Goal: Task Accomplishment & Management: Manage account settings

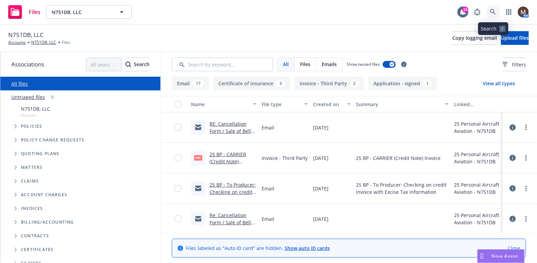
click at [492, 9] on icon at bounding box center [493, 12] width 6 height 6
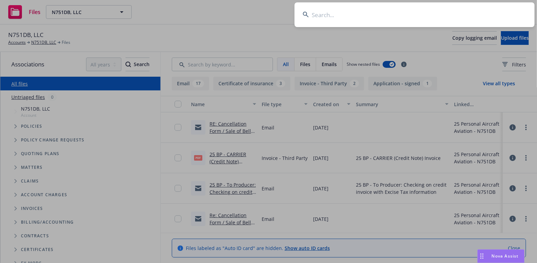
click at [320, 15] on input at bounding box center [415, 14] width 240 height 25
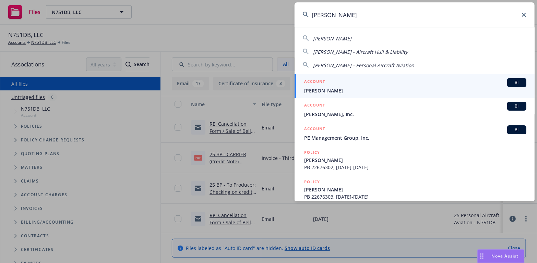
type input "matthew petz"
click at [317, 91] on span "[PERSON_NAME]" at bounding box center [415, 90] width 222 height 7
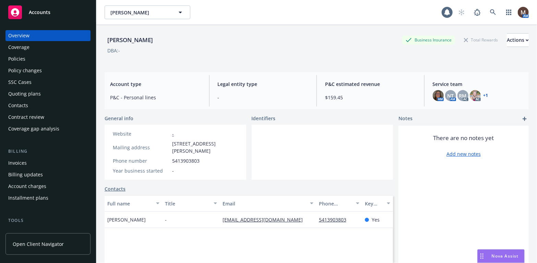
click at [24, 58] on div "Policies" at bounding box center [16, 59] width 17 height 11
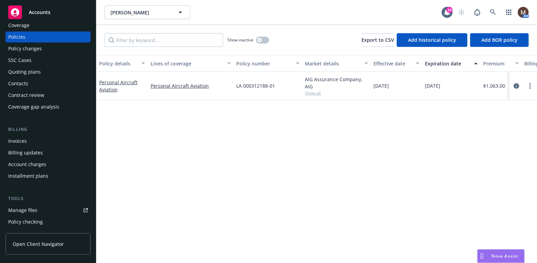
scroll to position [34, 0]
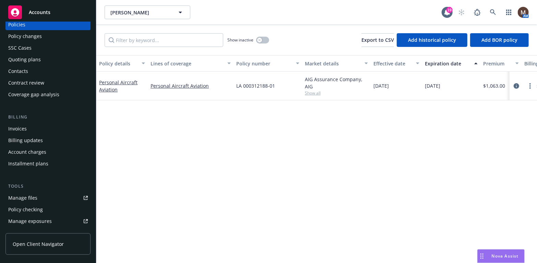
click at [33, 195] on div "Manage files" at bounding box center [22, 198] width 29 height 11
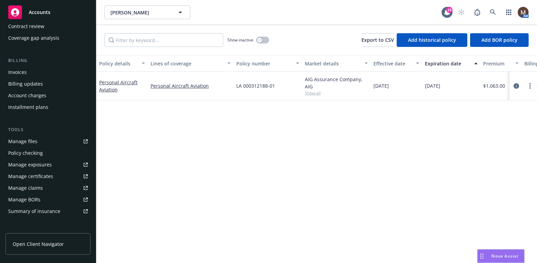
scroll to position [103, 0]
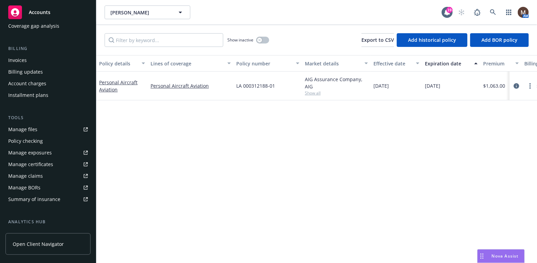
click at [31, 130] on div "Manage files" at bounding box center [22, 129] width 29 height 11
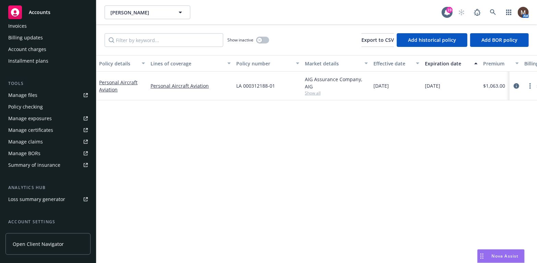
click at [37, 95] on link "Manage files" at bounding box center [47, 95] width 85 height 11
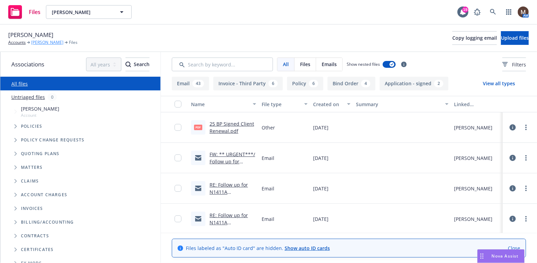
click at [45, 42] on link "Matthew Petz" at bounding box center [47, 42] width 32 height 6
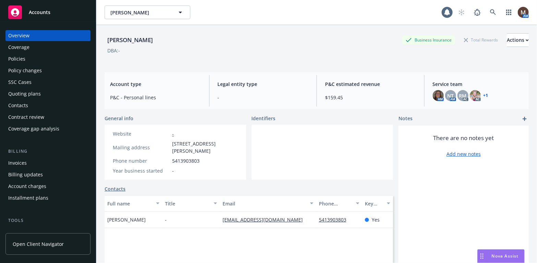
click at [14, 58] on div "Policies" at bounding box center [16, 59] width 17 height 11
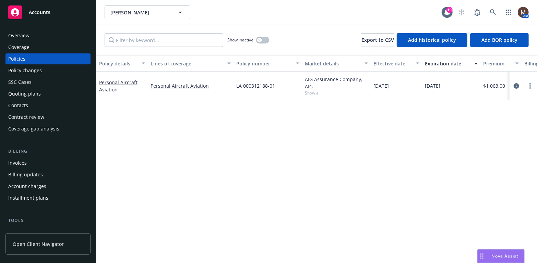
scroll to position [34, 0]
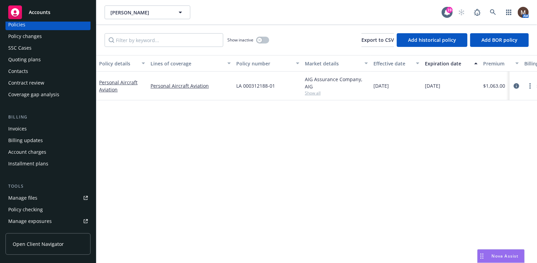
click at [33, 197] on div "Manage files" at bounding box center [22, 198] width 29 height 11
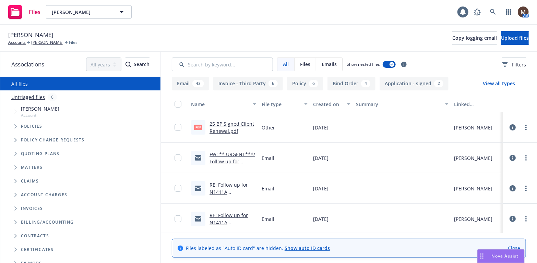
click at [222, 123] on link "25 BP Signed Client Renewal.pdf" at bounding box center [232, 128] width 45 height 14
click at [45, 42] on link "[PERSON_NAME]" at bounding box center [47, 42] width 32 height 6
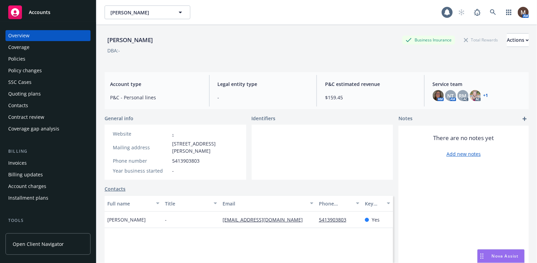
click at [23, 59] on div "Policies" at bounding box center [16, 59] width 17 height 11
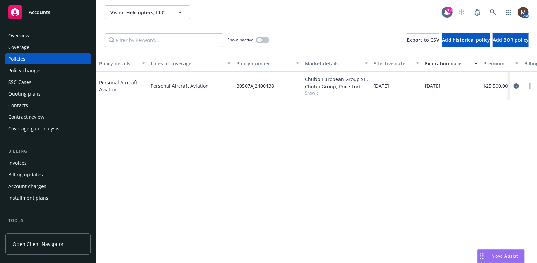
scroll to position [69, 0]
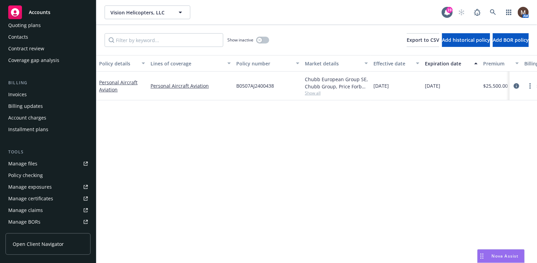
click at [286, 163] on div "Policy details Lines of coverage Policy number Market details Effective date Ex…" at bounding box center [316, 159] width 441 height 208
click at [230, 160] on div "Policy details Lines of coverage Policy number Market details Effective date Ex…" at bounding box center [316, 159] width 441 height 208
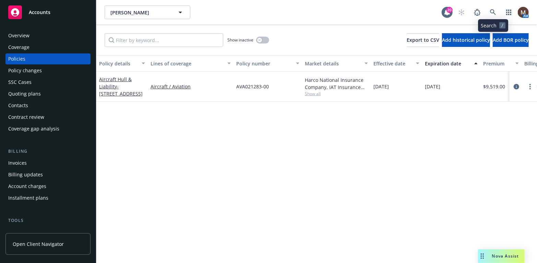
scroll to position [34, 0]
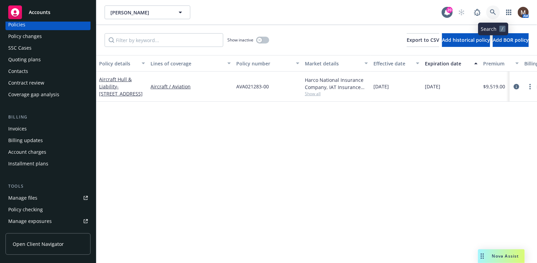
click at [493, 11] on icon at bounding box center [493, 12] width 6 height 6
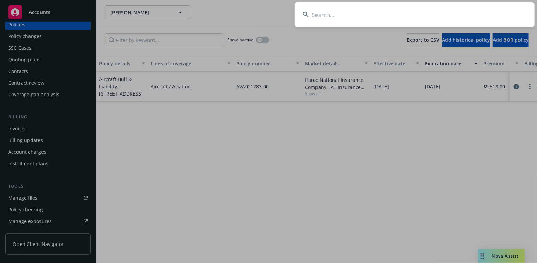
click at [322, 15] on input at bounding box center [415, 14] width 240 height 25
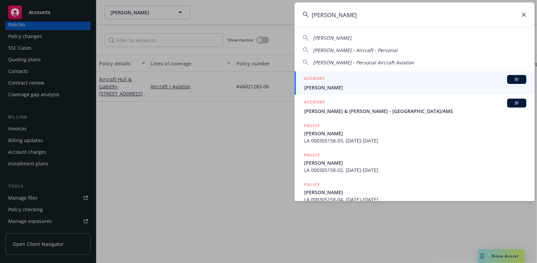
type input "gregory meade"
click at [323, 85] on span "[PERSON_NAME]" at bounding box center [415, 87] width 222 height 7
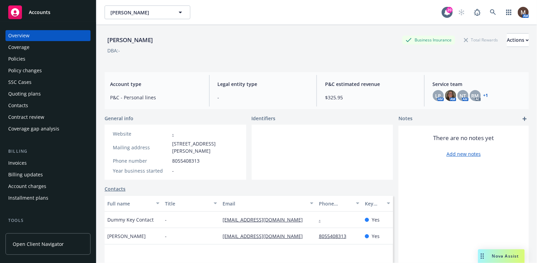
click at [22, 60] on div "Policies" at bounding box center [16, 59] width 17 height 11
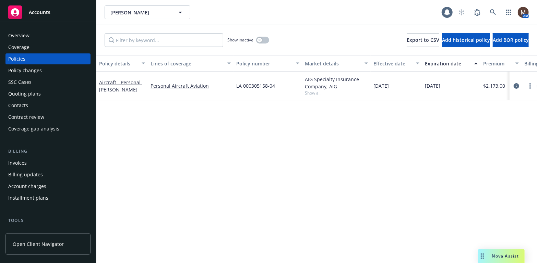
click at [30, 162] on div "Invoices" at bounding box center [48, 163] width 80 height 11
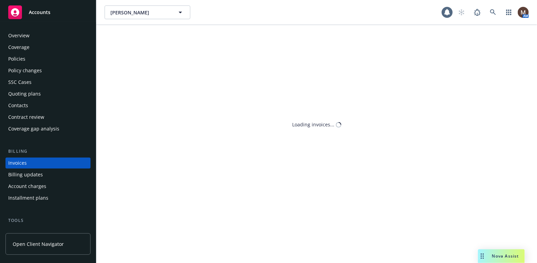
scroll to position [20, 0]
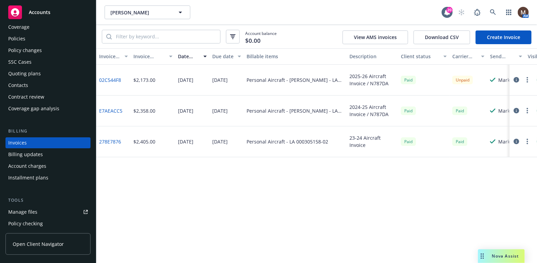
click at [30, 210] on div "Manage files" at bounding box center [22, 212] width 29 height 11
click at [30, 212] on div "Manage files" at bounding box center [22, 212] width 29 height 11
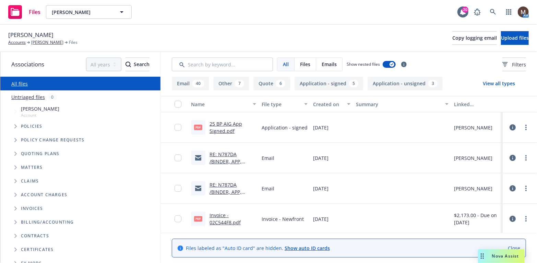
click at [227, 161] on link "RE: N787DA /BINDER, APP, INVOICE / [PERSON_NAME] / [DATE]" at bounding box center [231, 168] width 42 height 35
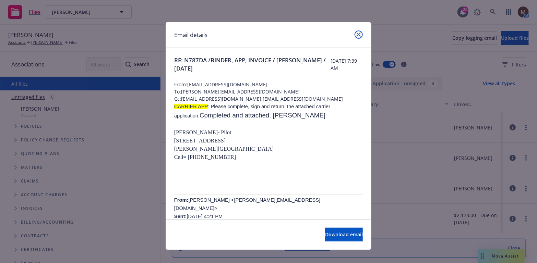
click at [357, 33] on icon "close" at bounding box center [359, 35] width 4 height 4
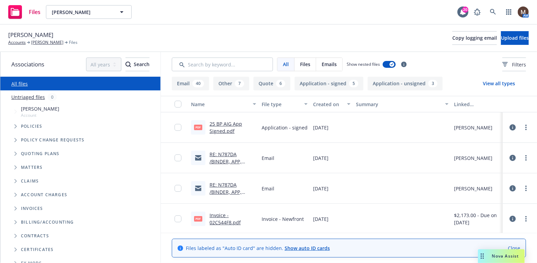
click at [228, 191] on link "RE: N787DA /BINDER, APP, INVOICE / [PERSON_NAME] / [DATE]" at bounding box center [231, 199] width 42 height 35
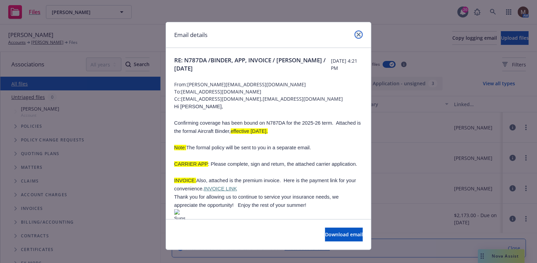
click at [357, 33] on icon "close" at bounding box center [359, 35] width 4 height 4
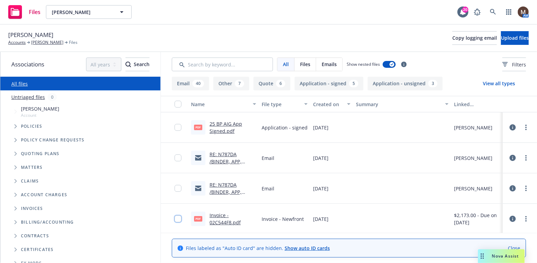
click at [175, 219] on input "checkbox" at bounding box center [178, 219] width 7 height 7
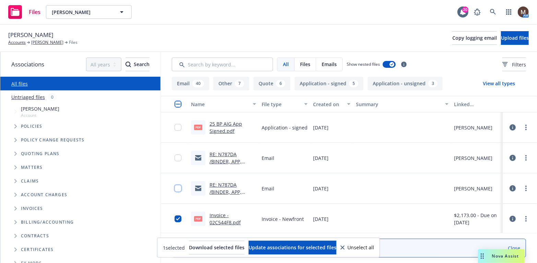
click at [175, 185] on input "checkbox" at bounding box center [178, 188] width 7 height 7
click at [175, 158] on input "checkbox" at bounding box center [178, 158] width 7 height 7
click at [175, 129] on input "checkbox" at bounding box center [178, 127] width 7 height 7
click at [293, 245] on span "Update associations for selected files" at bounding box center [293, 248] width 88 height 7
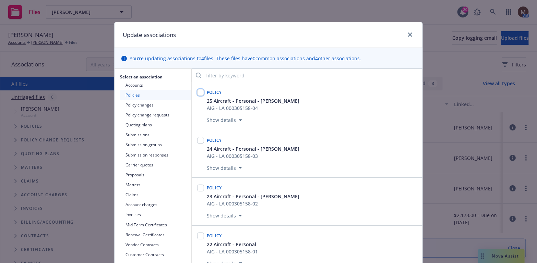
click at [199, 92] on input "checkbox" at bounding box center [200, 92] width 7 height 7
checkbox input "true"
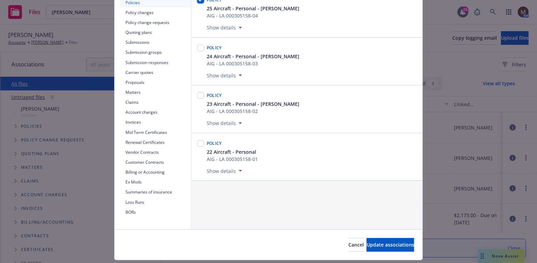
scroll to position [103, 0]
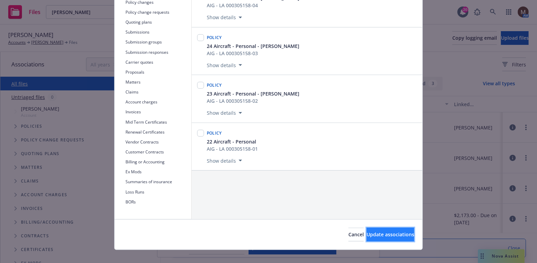
click at [377, 235] on span "Update associations" at bounding box center [391, 235] width 48 height 7
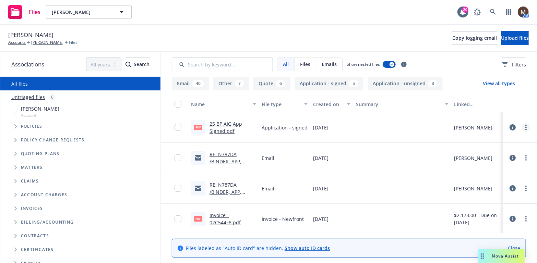
click at [526, 128] on circle "more" at bounding box center [526, 127] width 1 height 1
click at [472, 168] on link "Edit" at bounding box center [491, 169] width 68 height 14
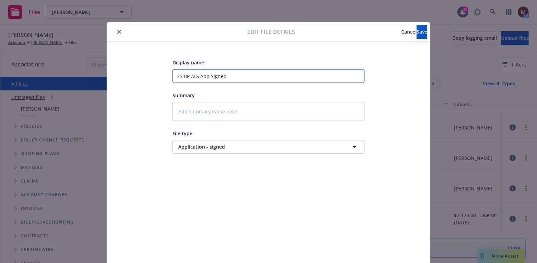
drag, startPoint x: 261, startPoint y: 77, endPoint x: 132, endPoint y: 75, distance: 128.7
click at [132, 75] on div "Display name 25 BP AIG App Signed Summary File type Application - signed Applic…" at bounding box center [269, 161] width 296 height 206
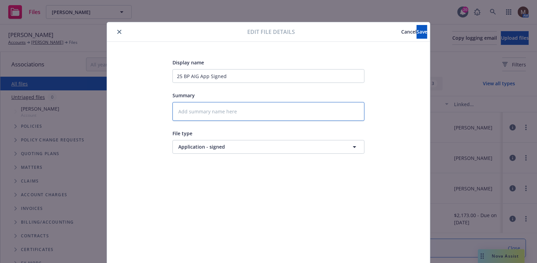
click at [222, 108] on textarea at bounding box center [269, 111] width 192 height 19
paste textarea "25 BP AIG App Signed"
type textarea "x"
type textarea "25 BP AIG App Signed"
click at [417, 28] on button "Save" at bounding box center [422, 32] width 11 height 14
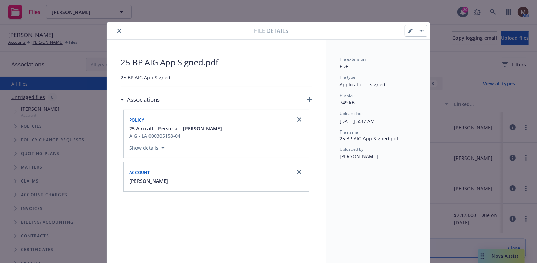
click at [117, 31] on icon "close" at bounding box center [119, 31] width 4 height 4
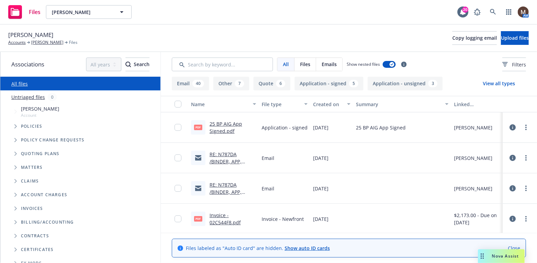
click at [224, 160] on link "RE: N787DA /BINDER, APP, INVOICE / [PERSON_NAME] / [DATE]" at bounding box center [231, 168] width 42 height 35
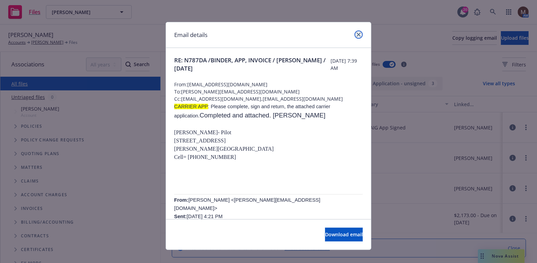
click at [357, 33] on icon "close" at bounding box center [359, 35] width 4 height 4
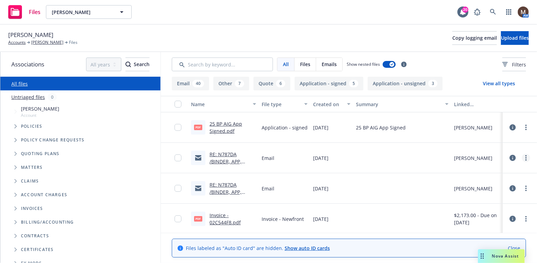
click at [526, 157] on circle "more" at bounding box center [526, 157] width 1 height 1
drag, startPoint x: 479, startPoint y: 171, endPoint x: 470, endPoint y: 171, distance: 8.6
click at [479, 171] on link "Archive" at bounding box center [491, 172] width 68 height 14
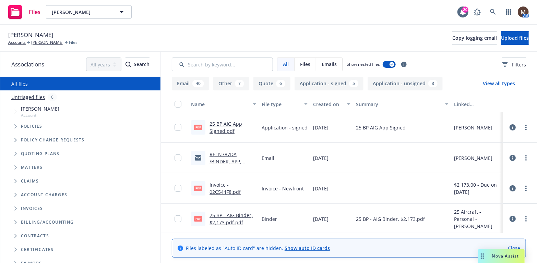
click at [225, 161] on link "RE: N787DA /BINDER, APP, INVOICE / [PERSON_NAME] / [DATE]" at bounding box center [231, 168] width 42 height 35
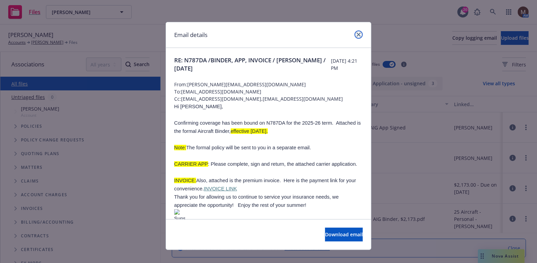
click at [357, 33] on icon "close" at bounding box center [359, 35] width 4 height 4
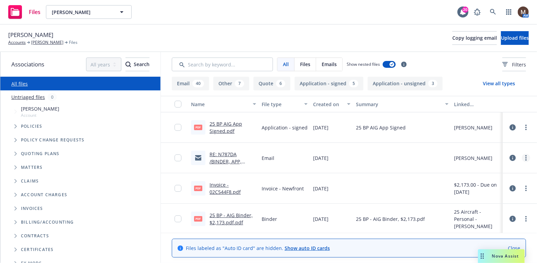
click at [526, 157] on icon "more" at bounding box center [526, 157] width 1 height 5
click at [468, 198] on link "Edit" at bounding box center [491, 199] width 68 height 14
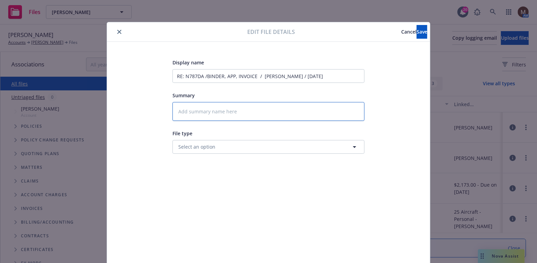
click at [191, 110] on textarea at bounding box center [269, 111] width 192 height 19
type textarea "x"
type textarea "2"
type textarea "x"
type textarea "25"
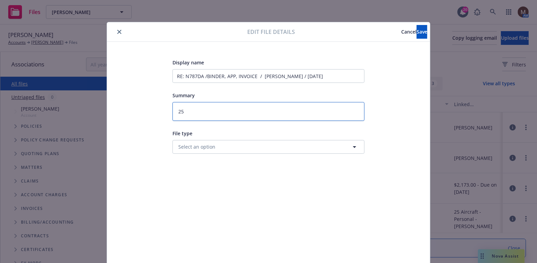
type textarea "x"
type textarea "25"
type textarea "x"
type textarea "25 B"
type textarea "x"
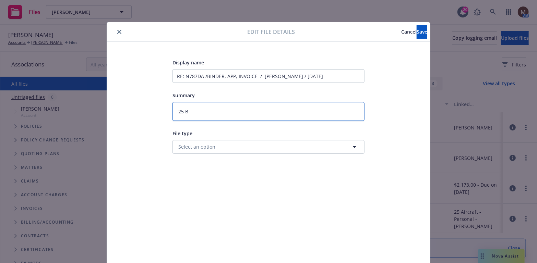
type textarea "25 BP"
type textarea "x"
type textarea "25 BP"
type textarea "x"
type textarea "25 BP -"
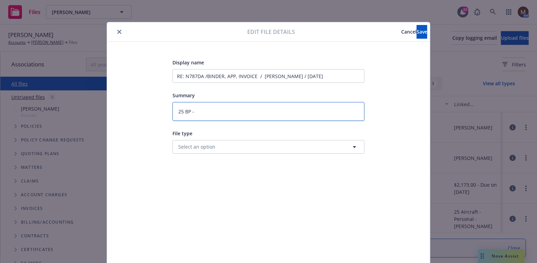
type textarea "x"
type textarea "25 BP -"
type textarea "x"
type textarea "25 BP - B"
type textarea "x"
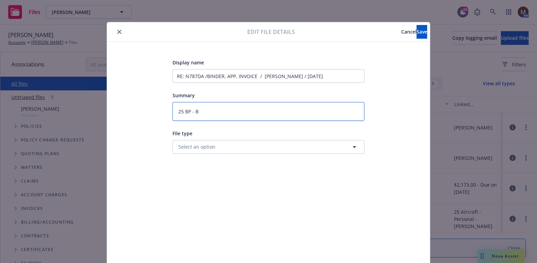
type textarea "25 BP - Bi"
type textarea "x"
type textarea "25 BP - Bin"
type textarea "x"
type textarea "25 BP - Bind"
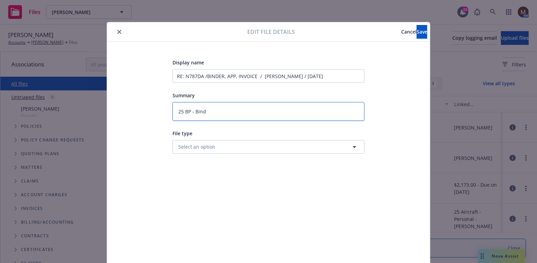
type textarea "x"
type textarea "25 BP - Binde"
type textarea "x"
type textarea "25 BP - Binder"
type textarea "x"
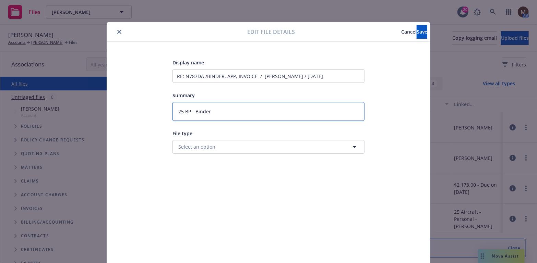
type textarea "25 BP - Binder,"
type textarea "x"
type textarea "25 BP - Binder,"
type textarea "x"
type textarea "25 BP - Binder, A"
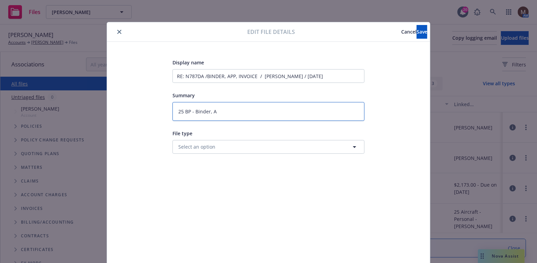
type textarea "x"
type textarea "25 BP - Binder, Ap"
type textarea "x"
type textarea "25 BP - Binder, App"
type textarea "x"
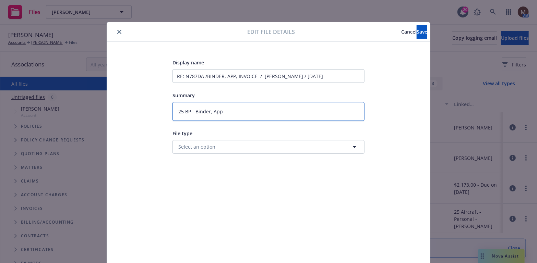
type textarea "25 BP - Binder, App,"
type textarea "x"
type textarea "25 BP - Binder, App,"
type textarea "x"
type textarea "25 BP - Binder, App, I"
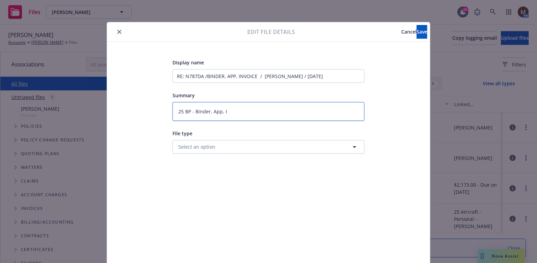
type textarea "x"
type textarea "25 BP - Binder, App, In"
type textarea "x"
type textarea "25 BP - Binder, App, Inv"
type textarea "x"
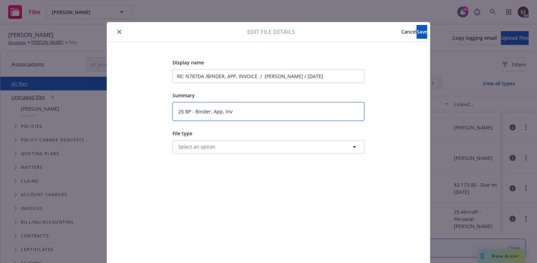
type textarea "25 BP - Binder, App, Invo"
type textarea "x"
type textarea "25 BP - Binder, App, Invoi"
type textarea "x"
type textarea "25 BP - Binder, App, Invoic"
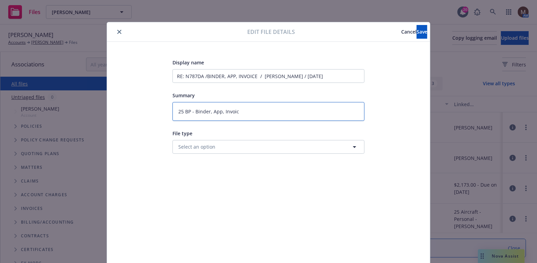
type textarea "x"
type textarea "25 BP - Binder, App, Invoice"
type textarea "x"
type textarea "25 BP - Binder, App, Invoice"
type textarea "x"
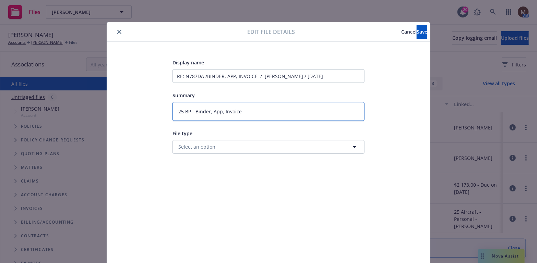
type textarea "25 BP - Binder, App, Invoice t"
type textarea "x"
type textarea "25 BP - Binder, App, Invoice to"
type textarea "x"
type textarea "25 BP - Binder, App, Invoice to"
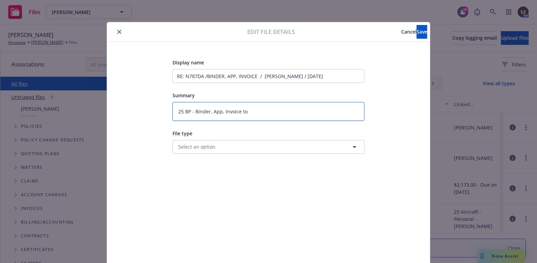
type textarea "x"
type textarea "25 BP - Binder, App, Invoice to i"
type textarea "x"
type textarea "25 BP - Binder, App, Invoice to in"
type textarea "x"
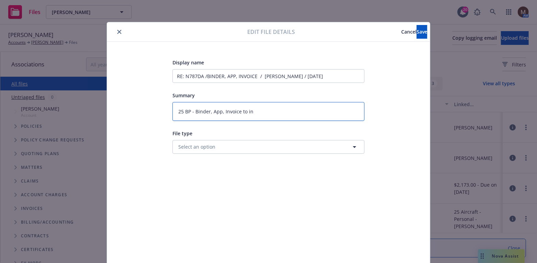
type textarea "25 BP - Binder, App, Invoice to ins"
type textarea "x"
type textarea "25 BP - Binder, App, Invoice to insu"
type textarea "x"
type textarea "25 BP - Binder, App, Invoice to insue"
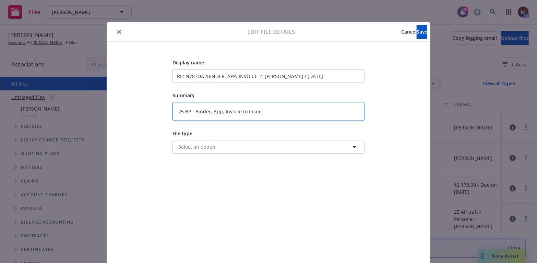
type textarea "x"
type textarea "25 BP - Binder, App, Invoice to insu"
type textarea "x"
type textarea "25 BP - Binder, App, Invoice to insur"
type textarea "x"
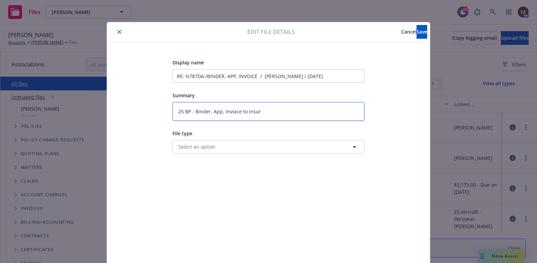
type textarea "25 BP - Binder, App, Invoice to insure"
type textarea "x"
type textarea "25 BP - Binder, App, Invoice to insured"
type textarea "x"
type textarea "25 BP - Binder, App, Invoice to insured"
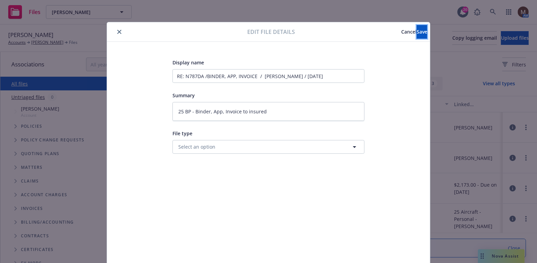
drag, startPoint x: 404, startPoint y: 31, endPoint x: 273, endPoint y: 50, distance: 132.5
click at [417, 30] on span "Save" at bounding box center [422, 31] width 11 height 7
type textarea "x"
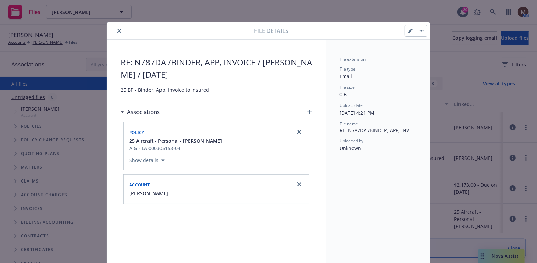
click at [117, 29] on icon "close" at bounding box center [119, 31] width 4 height 4
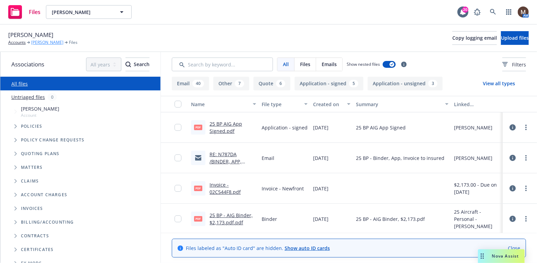
click at [54, 42] on link "Gregory Meade" at bounding box center [47, 42] width 32 height 6
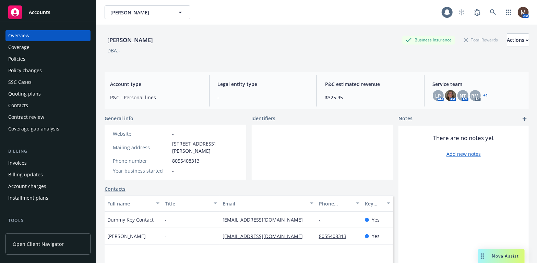
click at [27, 57] on div "Policies" at bounding box center [48, 59] width 80 height 11
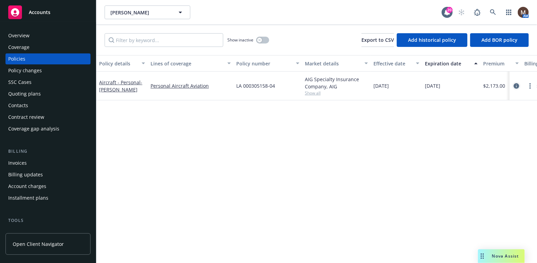
click at [517, 84] on icon "circleInformation" at bounding box center [516, 85] width 5 height 5
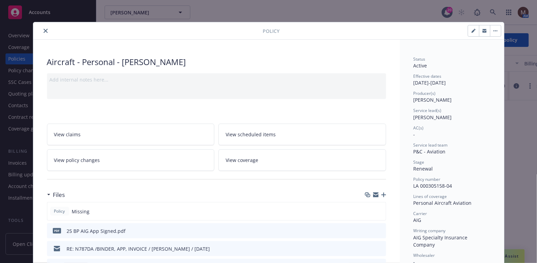
click at [382, 194] on icon "button" at bounding box center [384, 195] width 5 height 5
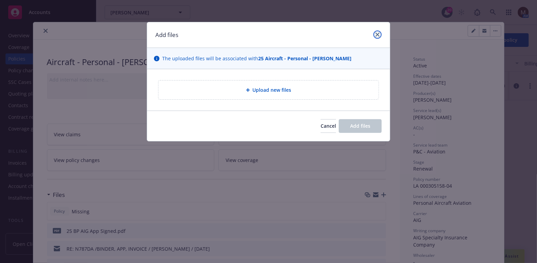
click at [375, 34] on link "close" at bounding box center [378, 35] width 8 height 8
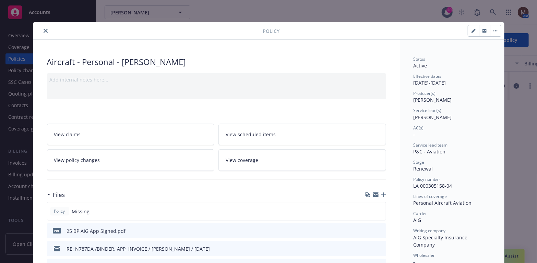
click at [44, 32] on icon "close" at bounding box center [46, 31] width 4 height 4
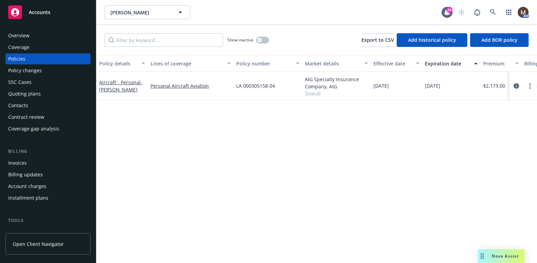
click at [256, 151] on div "Policy details Lines of coverage Policy number Market details Effective date Ex…" at bounding box center [316, 159] width 441 height 208
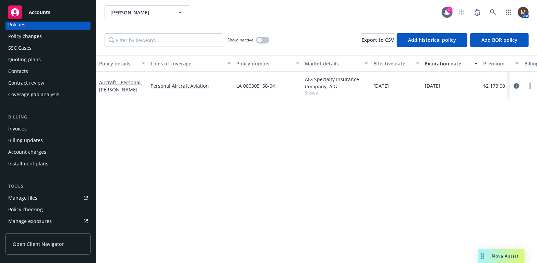
scroll to position [69, 0]
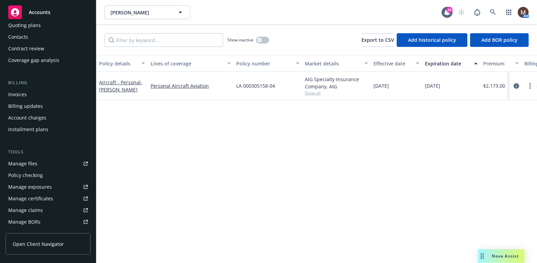
click at [43, 166] on link "Manage files" at bounding box center [47, 164] width 85 height 11
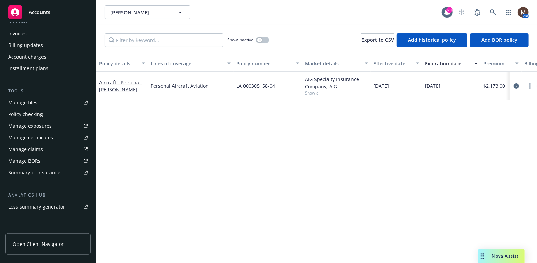
scroll to position [137, 0]
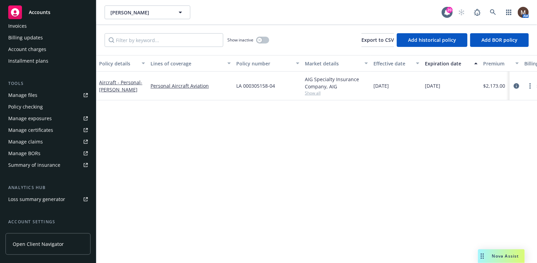
click at [35, 96] on div "Manage files" at bounding box center [22, 95] width 29 height 11
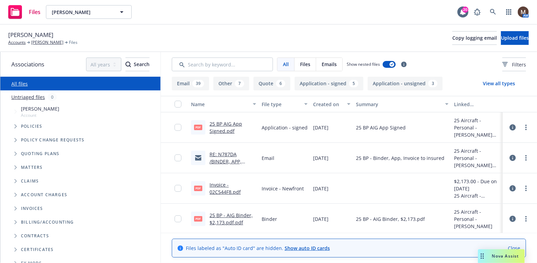
scroll to position [34, 0]
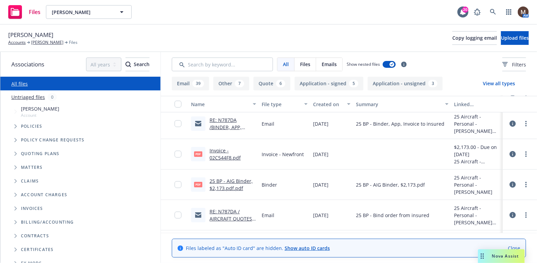
click at [228, 125] on link "RE: N787DA /BINDER, APP, INVOICE / [PERSON_NAME] / [DATE]" at bounding box center [231, 134] width 42 height 35
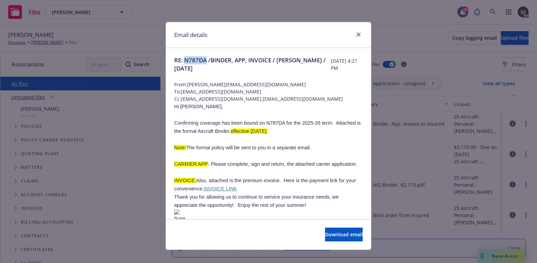
drag, startPoint x: 204, startPoint y: 60, endPoint x: 182, endPoint y: 59, distance: 22.3
click at [182, 59] on span "RE: N787DA /BINDER, APP, INVOICE / Gregory Meade / 09.07.2025" at bounding box center [252, 64] width 157 height 16
copy span "N787DA"
click at [357, 34] on icon "close" at bounding box center [359, 35] width 4 height 4
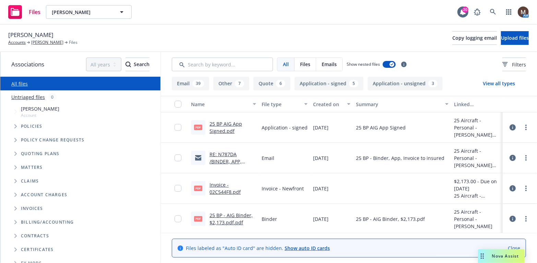
drag, startPoint x: 50, startPoint y: 41, endPoint x: 51, endPoint y: 47, distance: 5.6
click at [50, 41] on link "[PERSON_NAME]" at bounding box center [47, 42] width 32 height 6
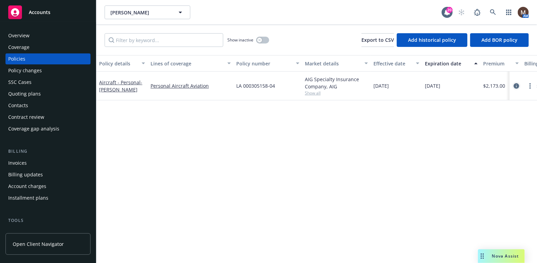
click at [517, 84] on icon "circleInformation" at bounding box center [516, 85] width 5 height 5
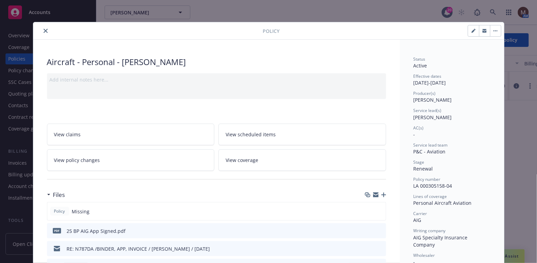
click at [383, 194] on icon "button" at bounding box center [384, 195] width 5 height 5
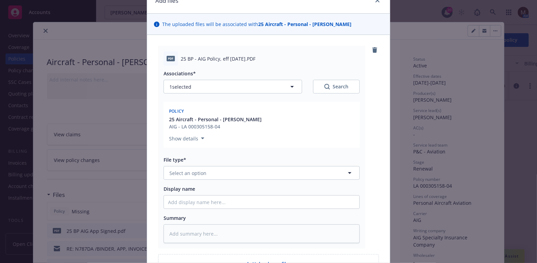
scroll to position [69, 0]
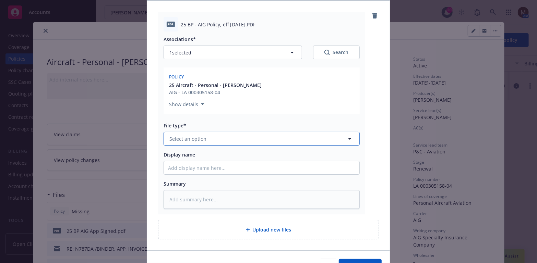
click at [347, 137] on icon "button" at bounding box center [350, 139] width 8 height 8
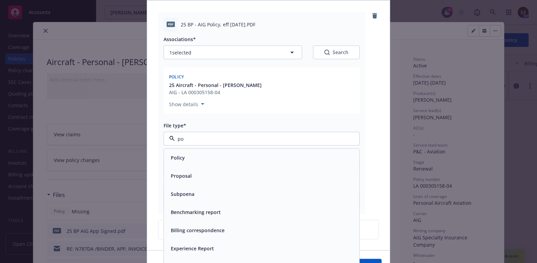
type input "pol"
click at [209, 157] on div "Policy" at bounding box center [261, 158] width 187 height 10
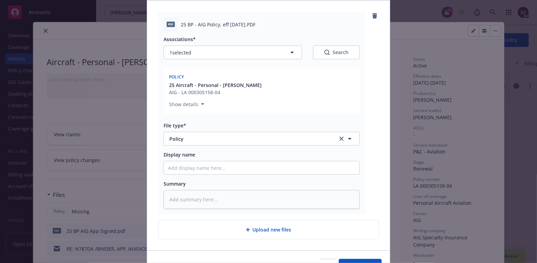
drag, startPoint x: 265, startPoint y: 26, endPoint x: 176, endPoint y: 25, distance: 88.9
click at [176, 25] on div "PDF 25 BP - AIG Policy, eff [DATE].PDF" at bounding box center [262, 24] width 196 height 14
copy div "25 BP - AIG Policy, eff [DATE].PDF"
click at [183, 167] on input "Display name" at bounding box center [262, 168] width 196 height 13
paste input "25 BP - AIG Policy, eff [DATE].PDF"
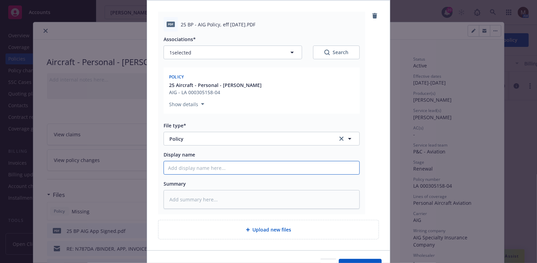
type textarea "x"
type input "25 BP - AIG Policy, eff [DATE].PDF"
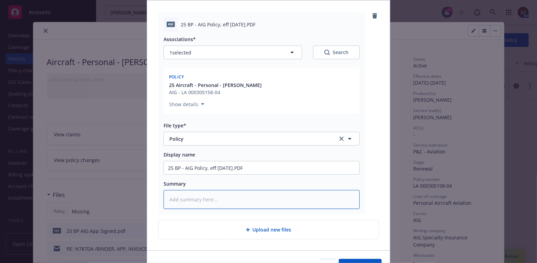
click at [173, 198] on textarea at bounding box center [262, 199] width 196 height 19
paste textarea "25 BP - AIG Policy, eff [DATE].PDF"
type textarea "x"
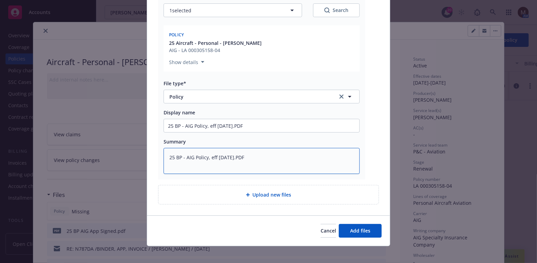
scroll to position [115, 0]
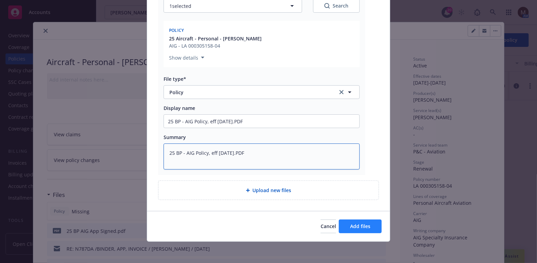
type textarea "25 BP - AIG Policy, eff [DATE].PDF"
click at [363, 224] on span "Add files" at bounding box center [360, 226] width 20 height 7
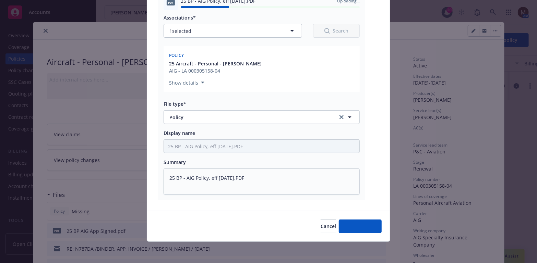
type textarea "x"
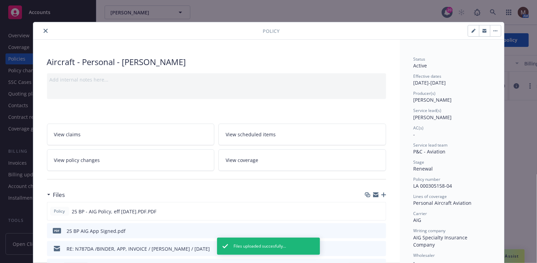
click at [44, 30] on icon "close" at bounding box center [46, 31] width 4 height 4
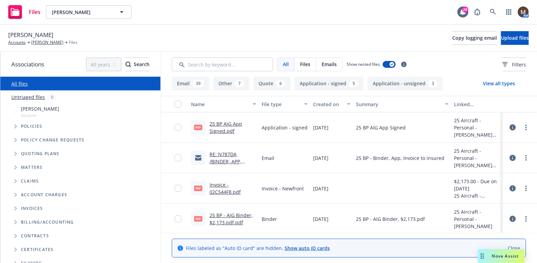
scroll to position [34, 0]
